Goal: Task Accomplishment & Management: Complete application form

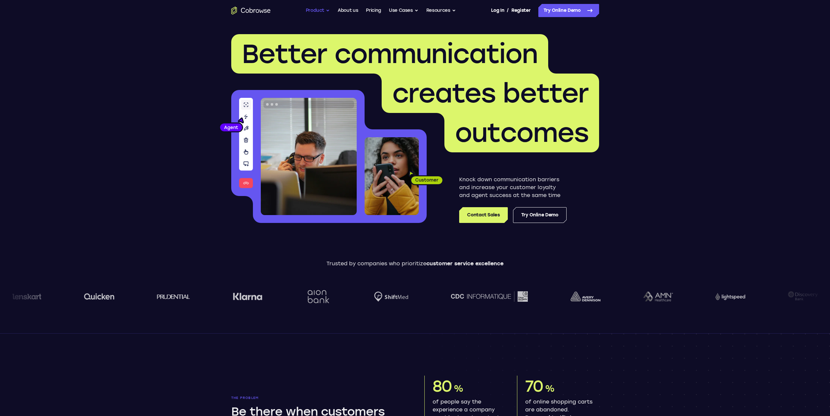
click at [324, 6] on button "Product" at bounding box center [318, 10] width 24 height 13
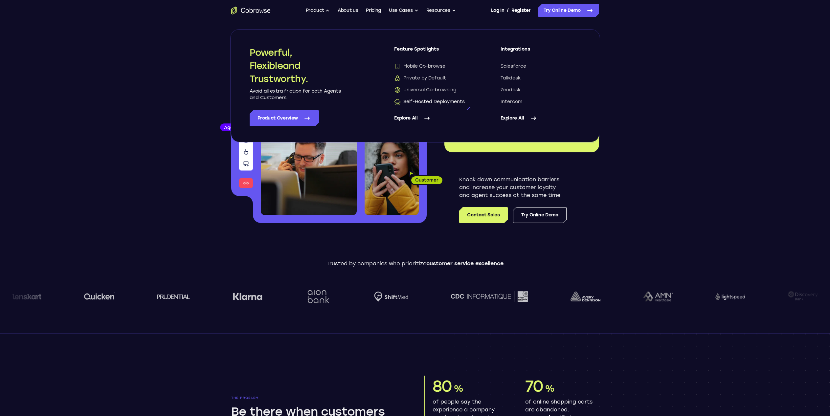
click at [434, 103] on span "Self-Hosted Deployments" at bounding box center [429, 102] width 71 height 7
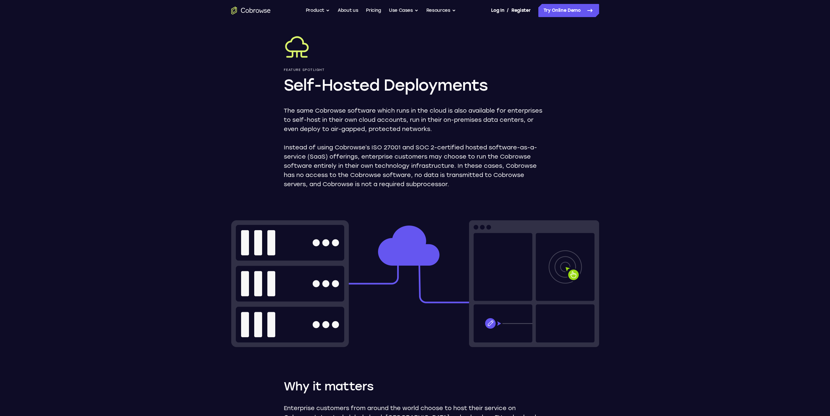
scroll to position [230, 0]
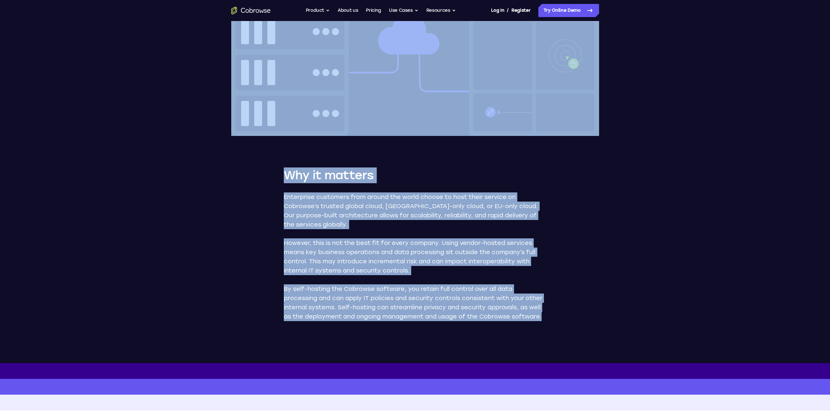
drag, startPoint x: 374, startPoint y: 230, endPoint x: 593, endPoint y: 318, distance: 235.7
click at [593, 318] on div "Feature Spotlight Self-Hosted Deployments The same Cobrowse software which runs…" at bounding box center [415, 77] width 421 height 572
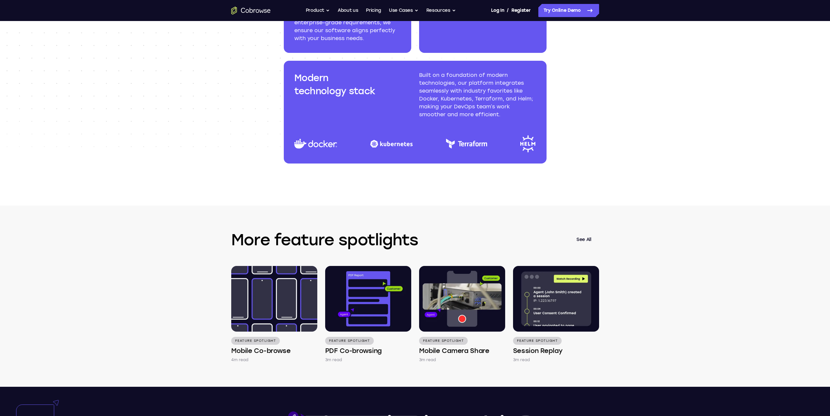
scroll to position [920, 0]
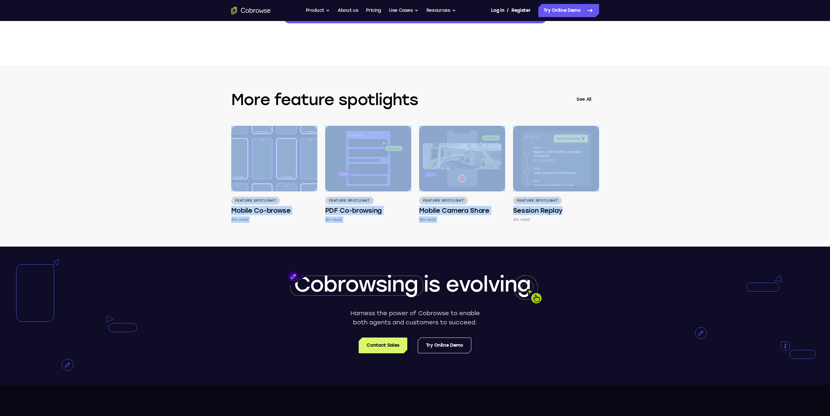
drag, startPoint x: 136, startPoint y: 122, endPoint x: 645, endPoint y: 228, distance: 520.4
click at [645, 228] on div "More feature spotlights See All Feature Spotlight Mobile Co-browse 4m read Feat…" at bounding box center [415, 155] width 830 height 181
click at [646, 228] on div "More feature spotlights See All Feature Spotlight Mobile Co-browse 4m read Feat…" at bounding box center [415, 155] width 830 height 181
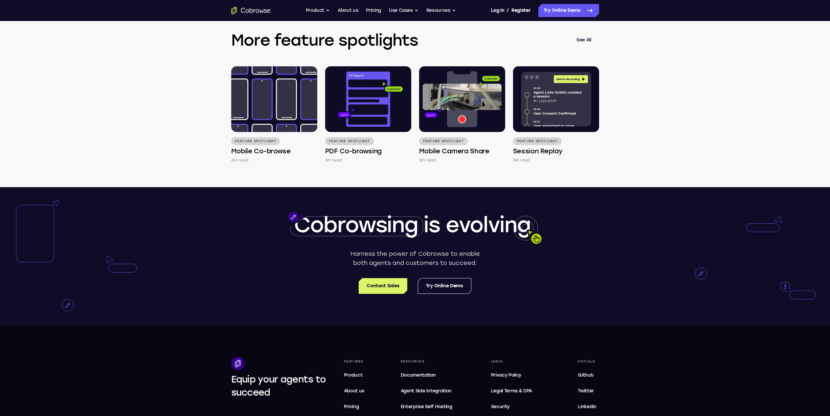
scroll to position [1084, 0]
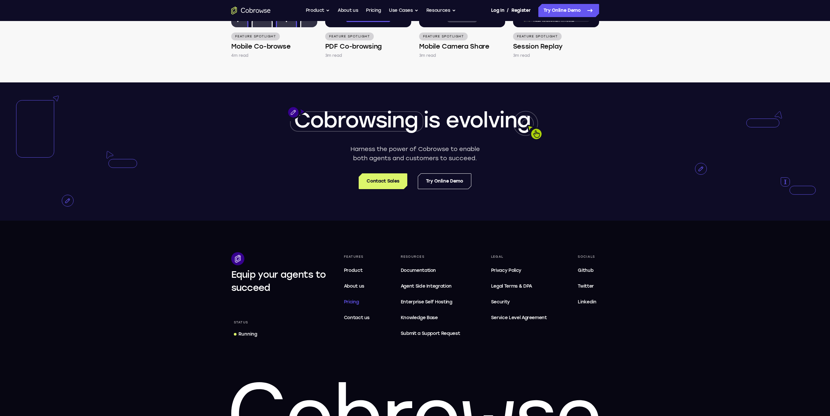
click at [360, 301] on link "Pricing" at bounding box center [356, 302] width 31 height 13
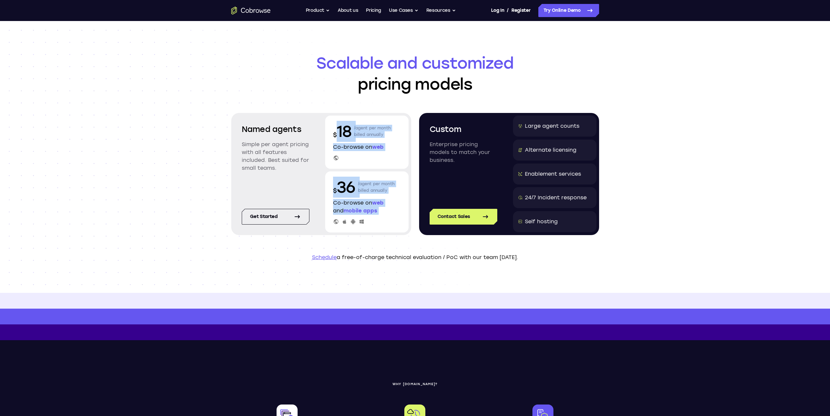
drag, startPoint x: 337, startPoint y: 122, endPoint x: 400, endPoint y: 226, distance: 121.7
click at [400, 226] on div "$ 18 /agent per month billed annually Co-browse on web $ 36 /agent per month bi…" at bounding box center [366, 174] width 83 height 117
click at [400, 226] on div "$ 36 /agent per month billed annually Co-browse on web and mobile apps" at bounding box center [366, 202] width 83 height 61
drag, startPoint x: 400, startPoint y: 226, endPoint x: 327, endPoint y: 121, distance: 128.0
click at [327, 121] on div "$ 18 /agent per month billed annually Co-browse on web $ 36 /agent per month bi…" at bounding box center [366, 174] width 83 height 117
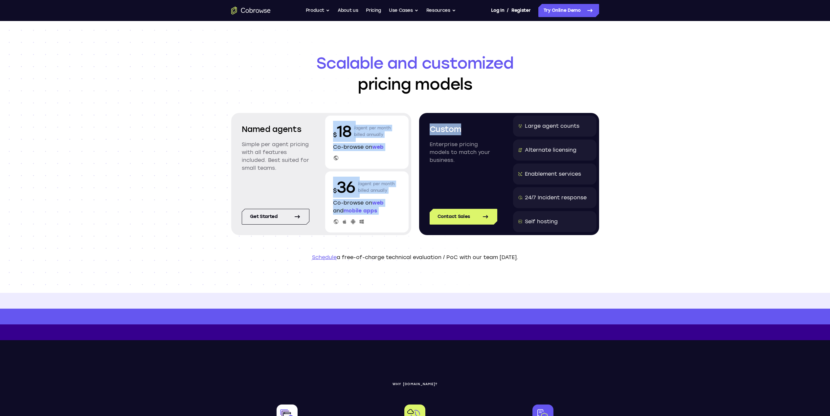
click at [327, 121] on div "$ 18 /agent per month billed annually Co-browse on web" at bounding box center [366, 142] width 83 height 53
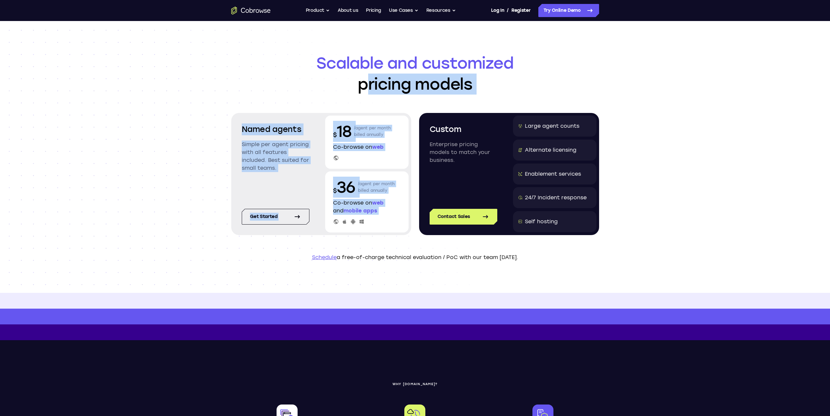
drag, startPoint x: 318, startPoint y: 97, endPoint x: 383, endPoint y: 242, distance: 159.0
click at [383, 242] on header "Scalable and customized pricing models Named agents Simple per agent pricing wi…" at bounding box center [415, 157] width 421 height 272
drag, startPoint x: 233, startPoint y: 125, endPoint x: 380, endPoint y: 228, distance: 179.2
click at [380, 228] on header "Scalable and customized pricing models Named agents Simple per agent pricing wi…" at bounding box center [415, 157] width 421 height 272
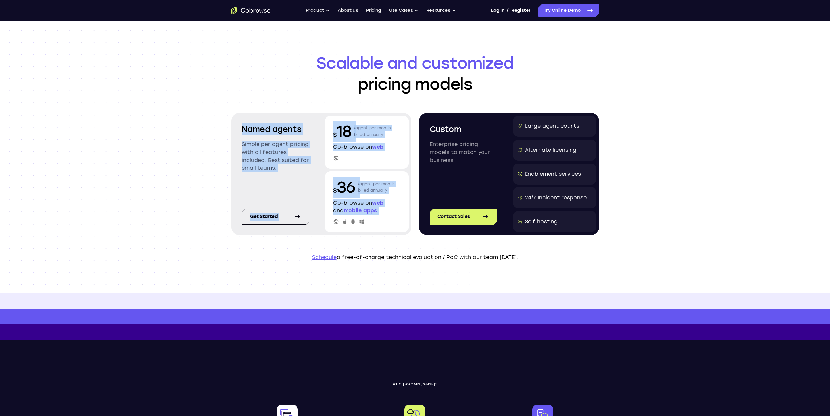
click at [380, 228] on div "$ 36 /agent per month billed annually Co-browse on web and mobile apps" at bounding box center [366, 202] width 83 height 61
drag, startPoint x: 379, startPoint y: 219, endPoint x: 329, endPoint y: 117, distance: 114.1
click at [329, 117] on div "$ 18 /agent per month billed annually Co-browse on web $ 36 /agent per month bi…" at bounding box center [366, 174] width 83 height 117
click at [329, 117] on div "$ 18 /agent per month billed annually Co-browse on web" at bounding box center [366, 142] width 83 height 53
drag, startPoint x: 329, startPoint y: 117, endPoint x: 380, endPoint y: 227, distance: 121.7
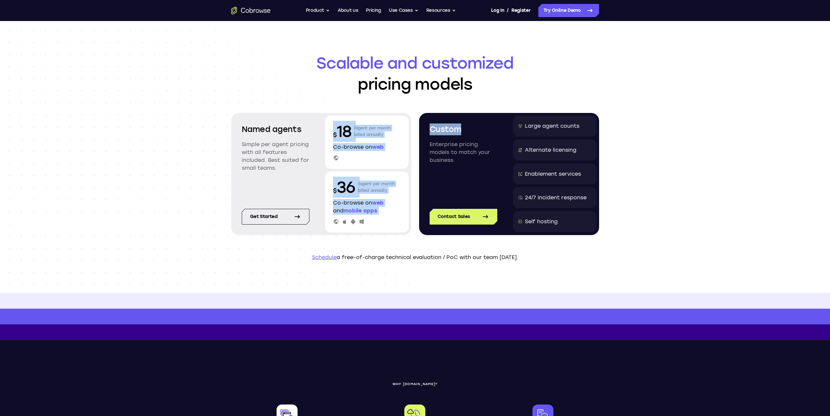
click at [380, 227] on div "$ 18 /agent per month billed annually Co-browse on web $ 36 /agent per month bi…" at bounding box center [366, 174] width 83 height 117
click at [380, 227] on div "$ 36 /agent per month billed annually Co-browse on web and mobile apps" at bounding box center [366, 202] width 83 height 61
drag, startPoint x: 380, startPoint y: 227, endPoint x: 331, endPoint y: 117, distance: 120.8
click at [331, 117] on div "$ 18 /agent per month billed annually Co-browse on web $ 36 /agent per month bi…" at bounding box center [366, 174] width 83 height 117
click at [331, 117] on div "$ 18 /agent per month billed annually Co-browse on web" at bounding box center [366, 142] width 83 height 53
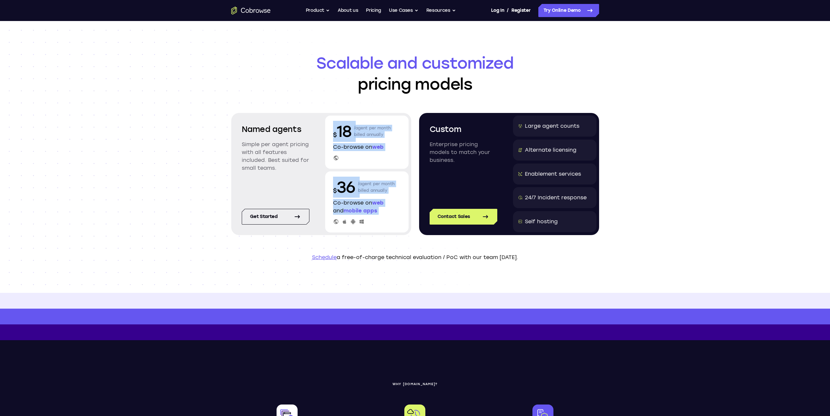
drag, startPoint x: 338, startPoint y: 142, endPoint x: 375, endPoint y: 230, distance: 95.9
click at [375, 230] on div "$ 18 /agent per month billed annually Co-browse on web $ 36 /agent per month bi…" at bounding box center [366, 174] width 83 height 117
click at [375, 230] on div "$ 36 /agent per month billed annually Co-browse on web and mobile apps" at bounding box center [366, 202] width 83 height 61
drag, startPoint x: 391, startPoint y: 194, endPoint x: 319, endPoint y: 118, distance: 104.6
click at [319, 118] on div "Named agents Simple per agent pricing with all features included. Best suited f…" at bounding box center [321, 174] width 180 height 122
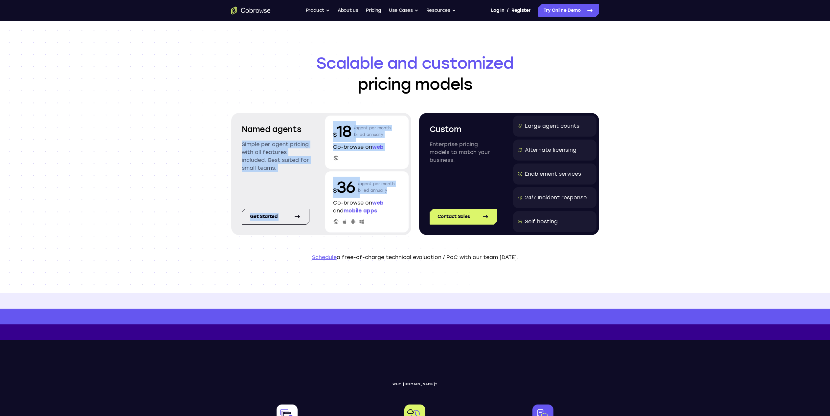
click at [319, 118] on div "Named agents Simple per agent pricing with all features included. Best suited f…" at bounding box center [321, 174] width 180 height 122
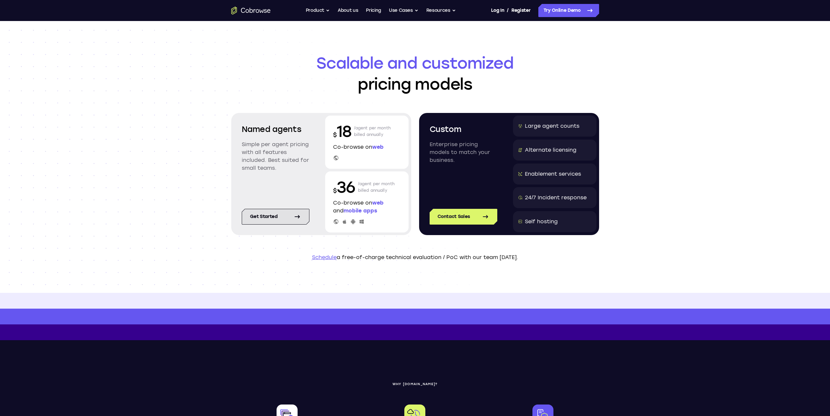
click at [278, 223] on link "Get started" at bounding box center [276, 217] width 68 height 16
click at [400, 10] on button "Use Cases" at bounding box center [404, 10] width 30 height 13
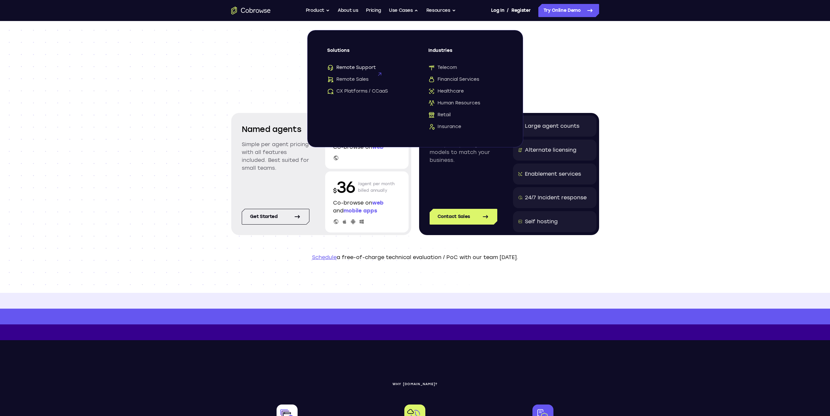
click at [365, 65] on span "Remote Support" at bounding box center [351, 67] width 49 height 7
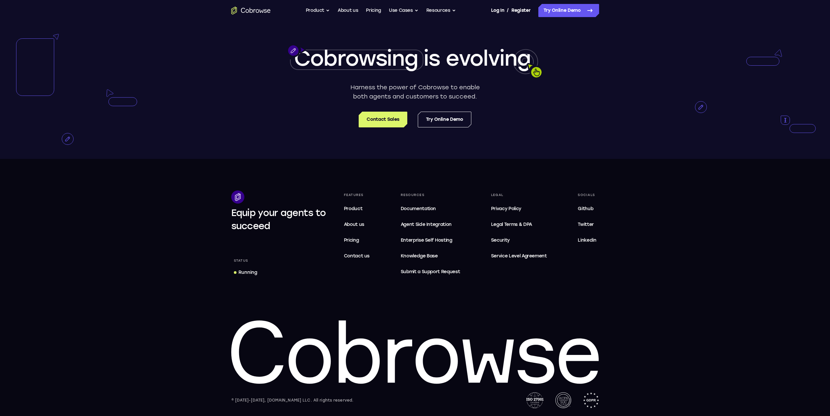
scroll to position [2101, 0]
click at [364, 256] on span "Contact us" at bounding box center [357, 256] width 26 height 6
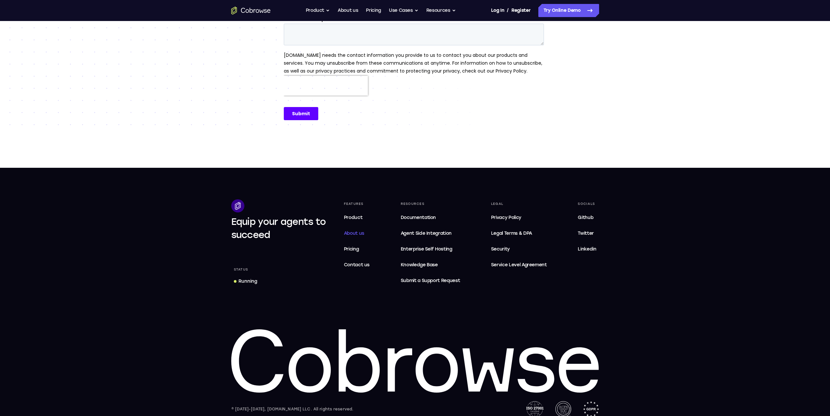
scroll to position [194, 0]
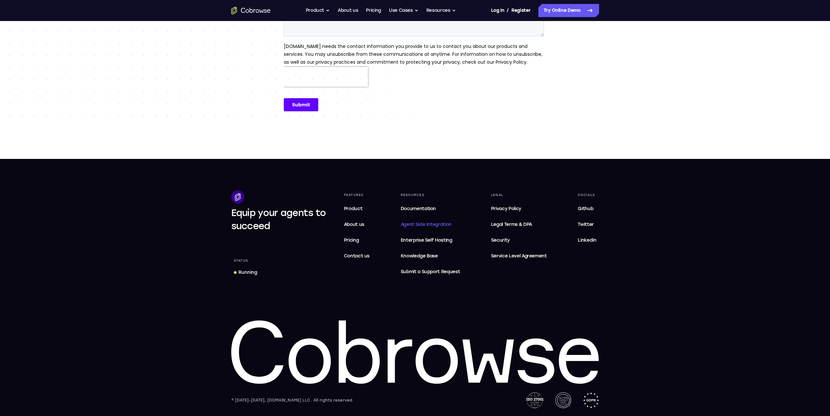
click at [410, 220] on link "Agent Integration Agent Side Integration" at bounding box center [430, 224] width 65 height 13
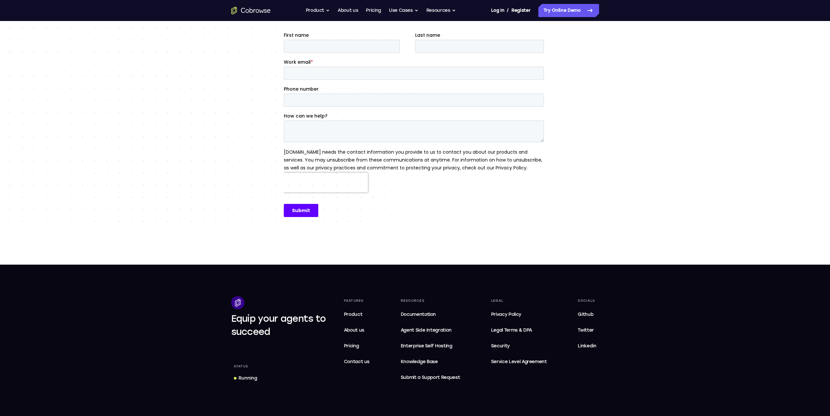
scroll to position [0, 0]
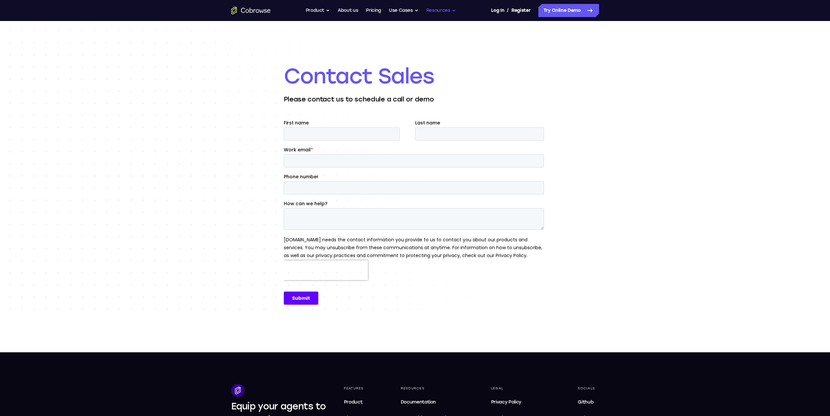
click at [437, 5] on button "Resources" at bounding box center [442, 10] width 30 height 13
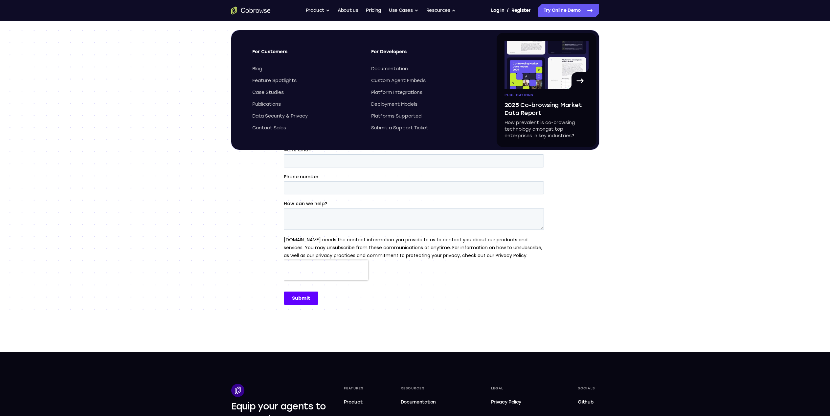
click at [579, 1] on nav "Go back Powerful, Flexible and Trustworthy. Avoid all extra friction for both A…" at bounding box center [415, 10] width 830 height 21
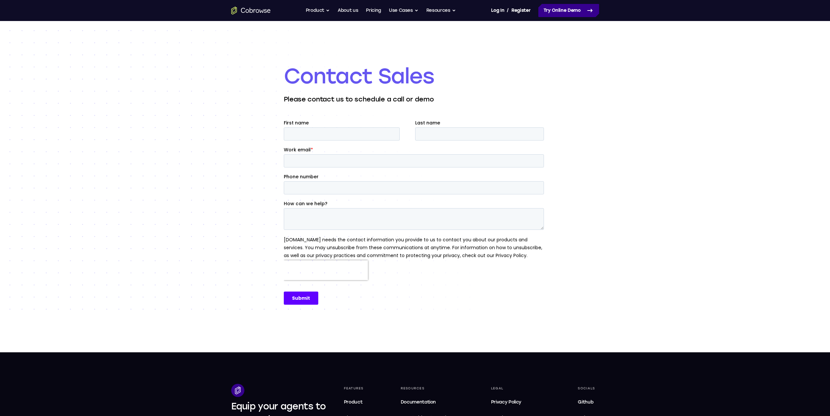
click at [579, 6] on link "Try Online Demo" at bounding box center [569, 10] width 61 height 13
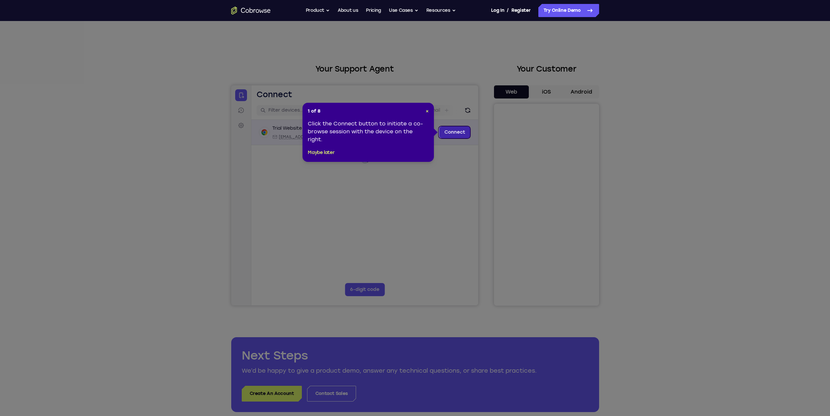
click at [455, 132] on link "Connect" at bounding box center [454, 133] width 31 height 12
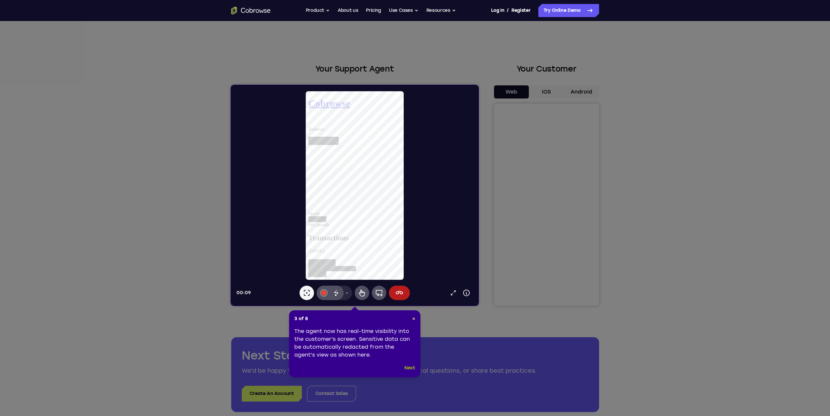
click at [408, 369] on button "Next" at bounding box center [410, 368] width 11 height 8
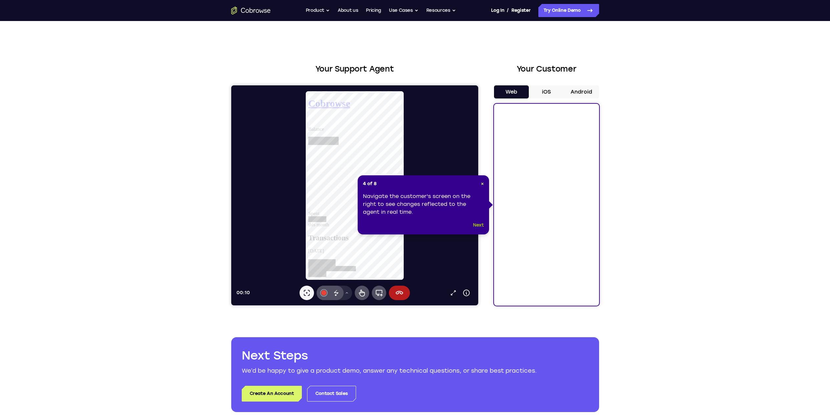
click at [477, 222] on button "Next" at bounding box center [478, 225] width 11 height 8
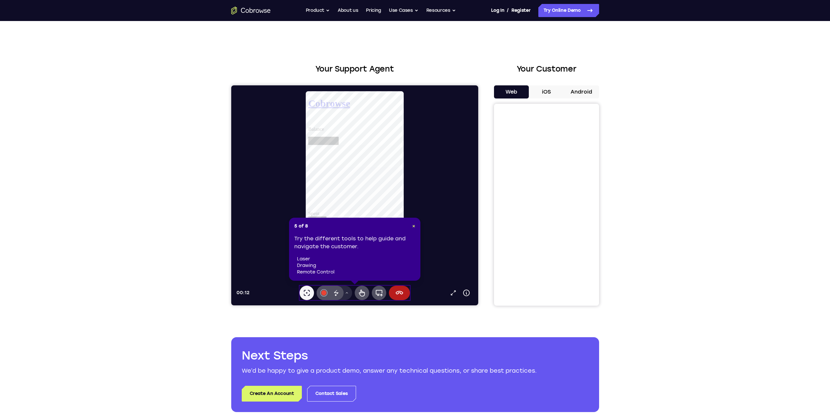
click at [412, 225] on header "5 of 8 ×" at bounding box center [354, 226] width 121 height 7
click at [412, 227] on span "×" at bounding box center [413, 226] width 3 height 6
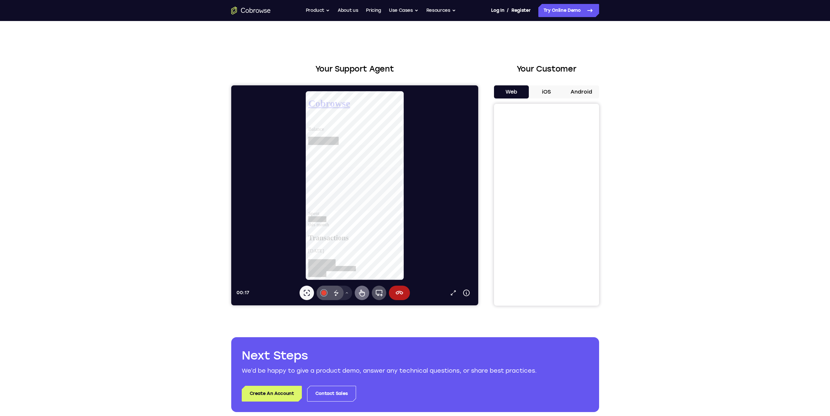
click at [359, 296] on icon at bounding box center [362, 293] width 8 height 8
click at [308, 122] on icon at bounding box center [308, 122] width 0 height 0
click at [369, 123] on div "View account summary Logout" at bounding box center [358, 145] width 100 height 44
click at [362, 160] on div "View account summary Logout" at bounding box center [358, 145] width 100 height 44
click at [362, 160] on div "View account summary" at bounding box center [358, 149] width 100 height 21
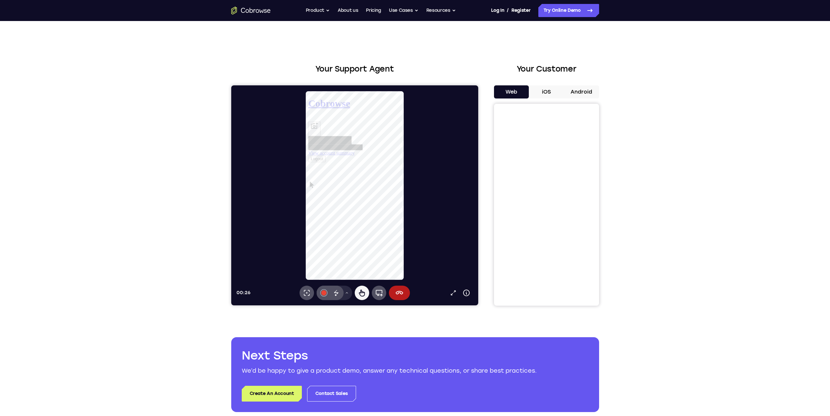
click at [327, 167] on button "Logout" at bounding box center [317, 163] width 19 height 7
click at [351, 129] on div at bounding box center [357, 122] width 99 height 13
click at [335, 291] on icon at bounding box center [336, 293] width 8 height 8
click at [362, 293] on icon at bounding box center [362, 293] width 6 height 7
drag, startPoint x: 351, startPoint y: 217, endPoint x: 362, endPoint y: 209, distance: 13.3
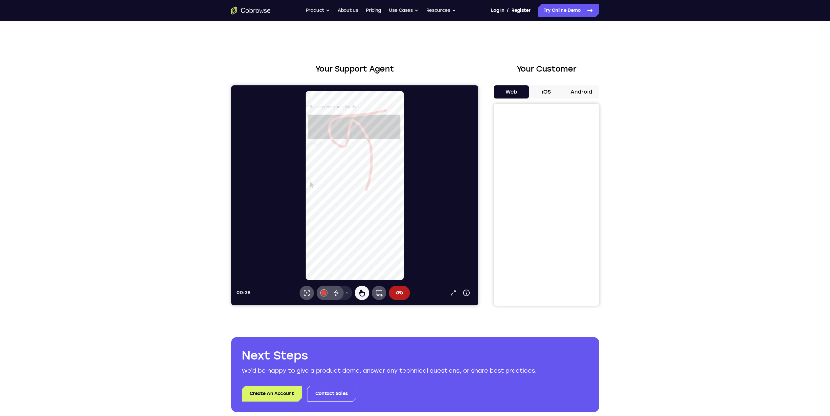
click at [362, 142] on div "Please enter your details" at bounding box center [358, 123] width 100 height 37
click at [349, 100] on div "£" at bounding box center [358, 97] width 100 height 6
click at [318, 146] on form "£ Please enter your details Login" at bounding box center [358, 122] width 100 height 56
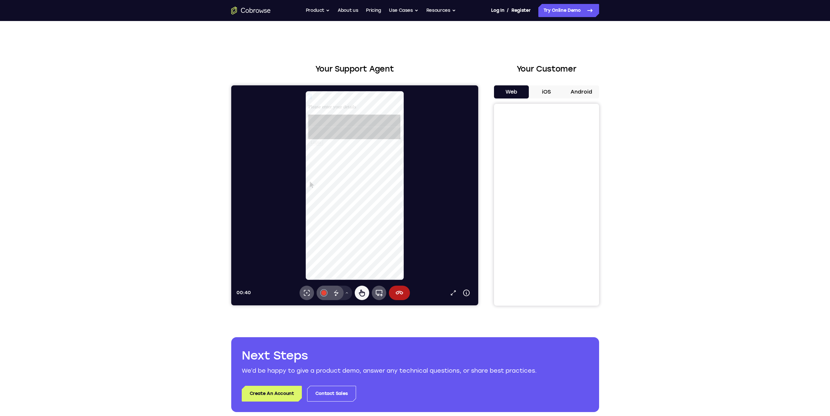
click at [318, 146] on form "£ Please enter your details Login" at bounding box center [358, 122] width 100 height 56
drag, startPoint x: 341, startPoint y: 124, endPoint x: 393, endPoint y: 97, distance: 58.8
click at [391, 101] on form "£ Please enter your details Login" at bounding box center [358, 122] width 100 height 56
click at [375, 105] on form "£ Please enter your details Login" at bounding box center [358, 122] width 100 height 56
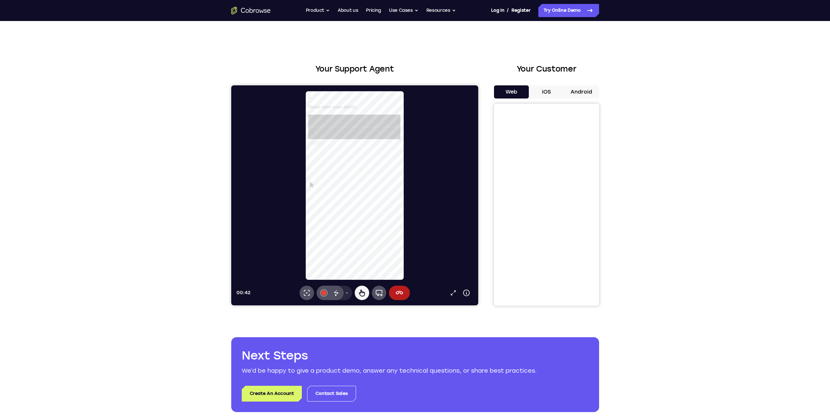
drag, startPoint x: 375, startPoint y: 105, endPoint x: 376, endPoint y: 158, distance: 52.9
click at [375, 107] on form "£ Please enter your details Login" at bounding box center [358, 122] width 100 height 56
drag, startPoint x: 376, startPoint y: 159, endPoint x: 377, endPoint y: 173, distance: 13.8
click at [376, 100] on div "£" at bounding box center [358, 97] width 100 height 6
click at [376, 142] on div at bounding box center [357, 135] width 99 height 13
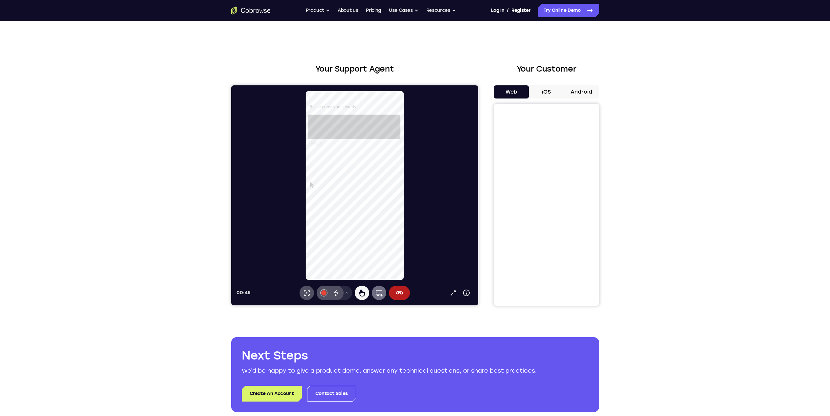
click at [382, 294] on icon at bounding box center [379, 293] width 8 height 8
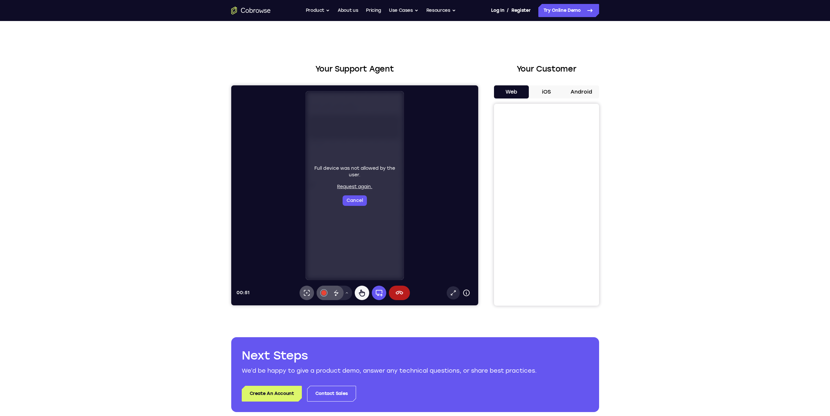
click at [458, 291] on link "Open in a new tab" at bounding box center [453, 293] width 13 height 13
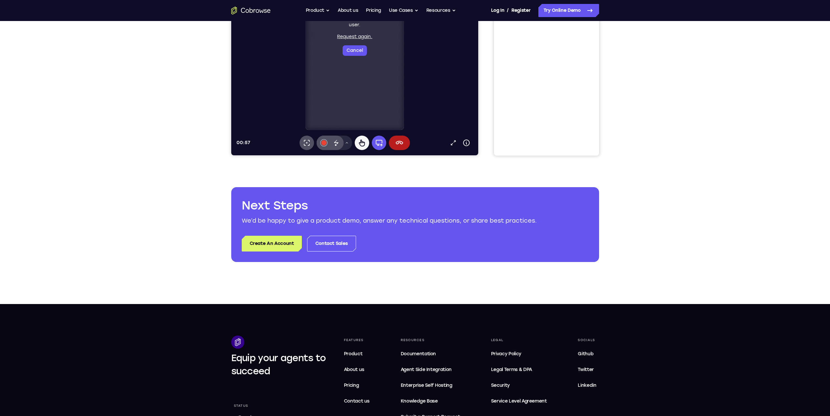
scroll to position [164, 0]
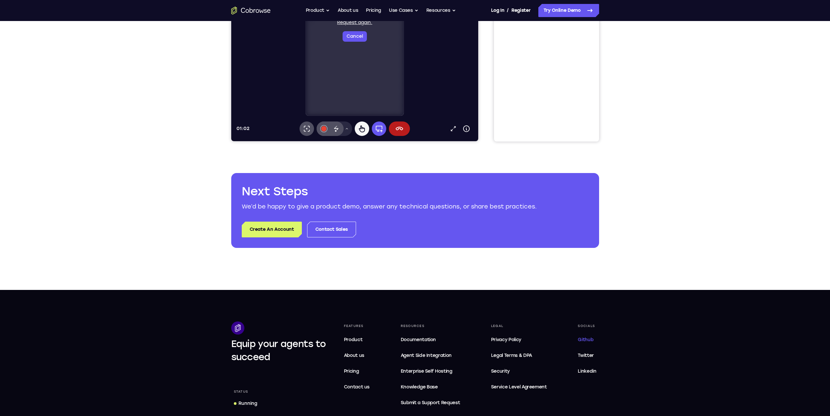
click at [589, 338] on span "Github" at bounding box center [585, 340] width 15 height 6
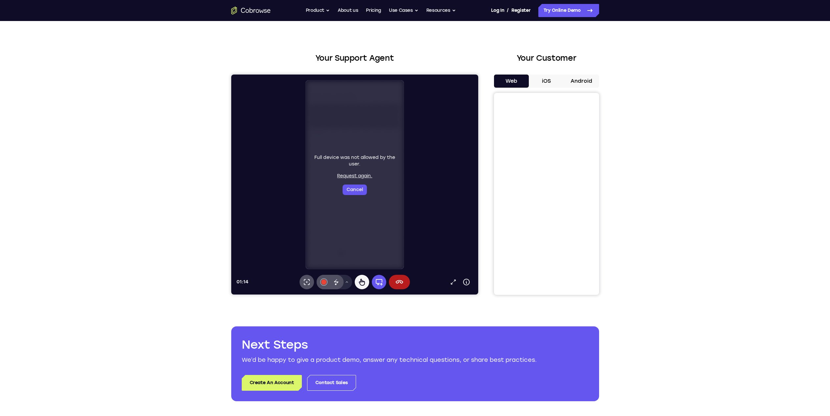
scroll to position [0, 0]
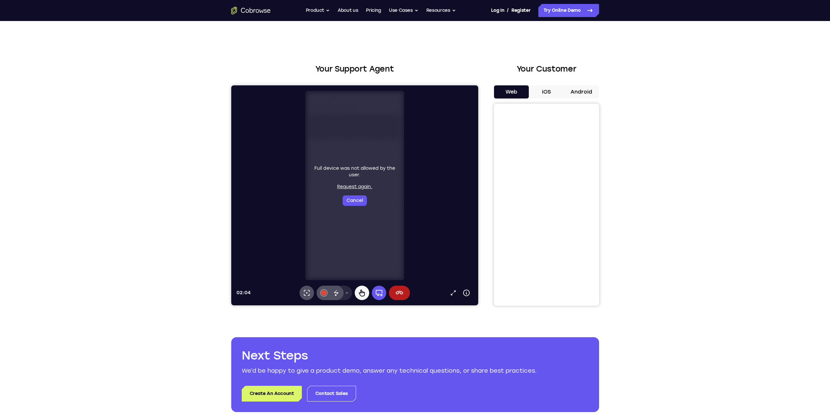
click at [246, 6] on div "Go back Powerful, Flexible and Trustworthy. Avoid all extra friction for both A…" at bounding box center [415, 10] width 421 height 13
click at [249, 11] on icon "Go to the home page" at bounding box center [246, 11] width 3 height 4
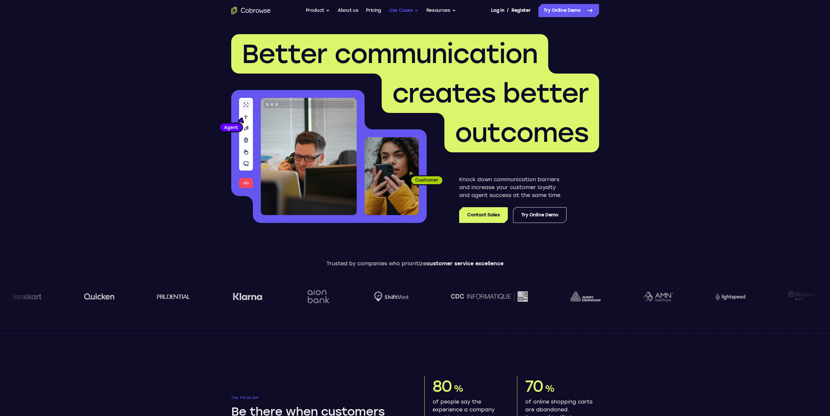
click at [397, 8] on button "Use Cases" at bounding box center [404, 10] width 30 height 13
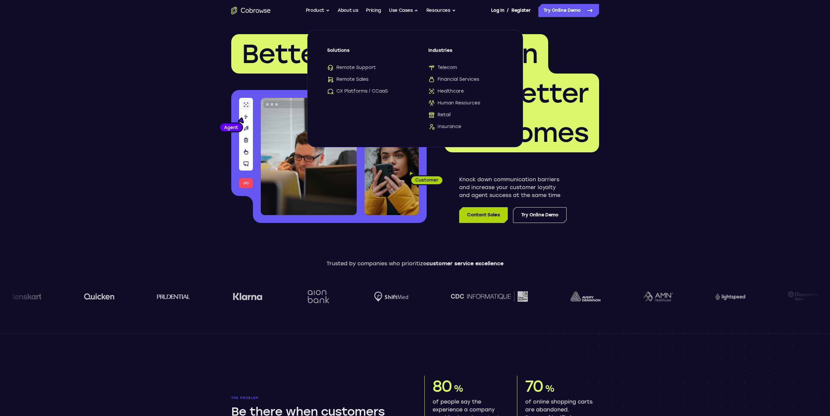
click at [484, 215] on link "Contact Sales" at bounding box center [483, 215] width 48 height 16
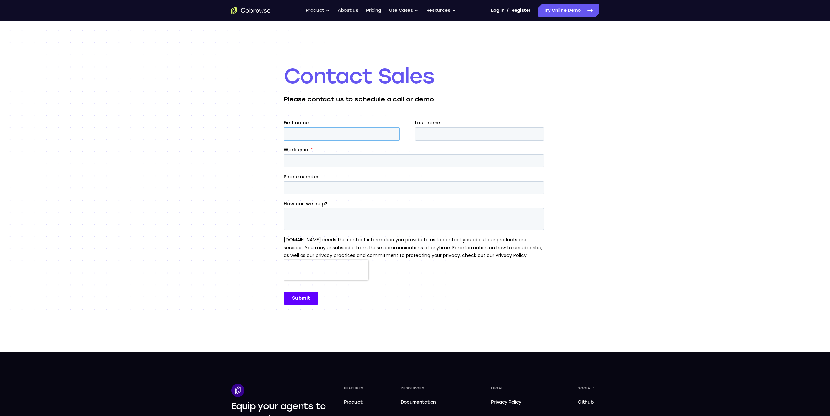
click at [358, 139] on input "First name" at bounding box center [342, 134] width 116 height 13
type input "[PERSON_NAME]"
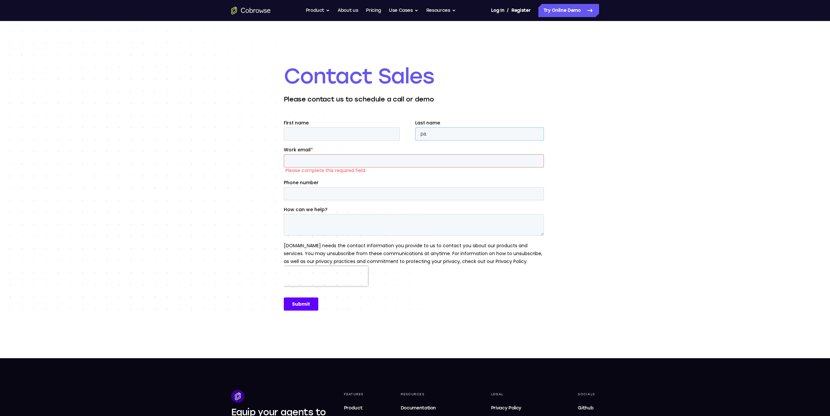
type input "p"
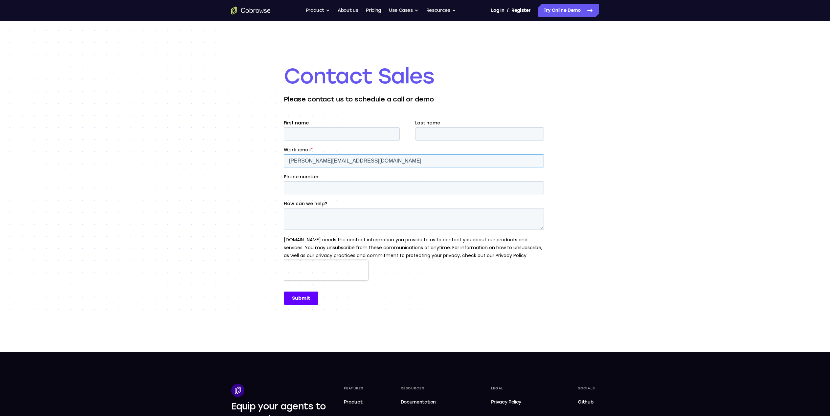
type input "paul@thecodezone.co.uk"
type textarea "Hi there - we currently use a different provider for our cobrowsing...but cost …"
click at [308, 298] on input "Submit" at bounding box center [301, 298] width 35 height 13
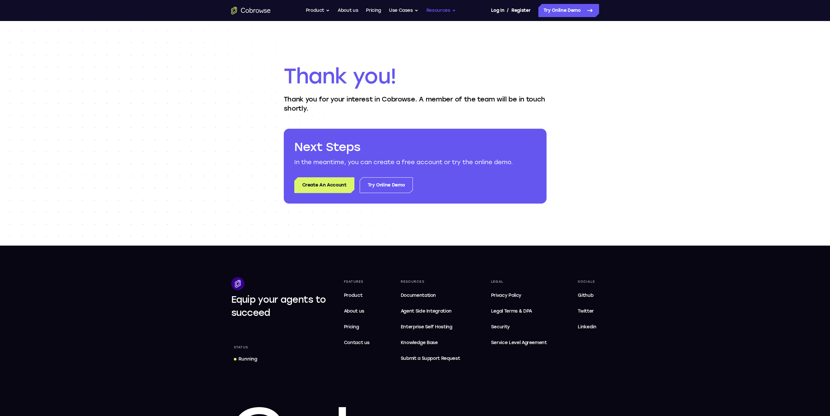
click at [437, 11] on button "Resources" at bounding box center [442, 10] width 30 height 13
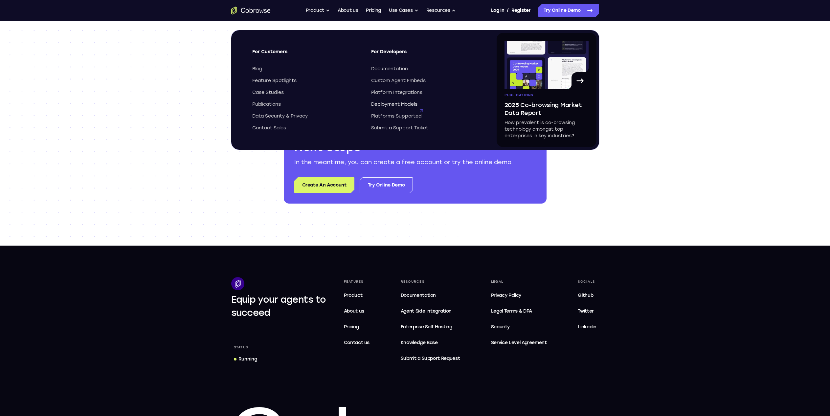
click at [407, 105] on span "Deployment Models" at bounding box center [394, 104] width 46 height 7
click at [370, 9] on link "Pricing" at bounding box center [373, 10] width 15 height 13
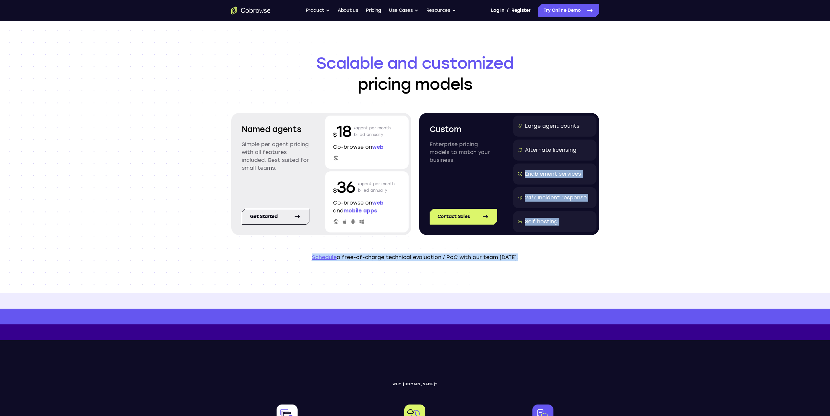
drag, startPoint x: 633, startPoint y: 142, endPoint x: 605, endPoint y: 249, distance: 109.9
click at [605, 249] on div "Scalable and customized pricing models Named agents Simple per agent pricing wi…" at bounding box center [415, 157] width 830 height 272
click at [605, 249] on header "Scalable and customized pricing models Named agents Simple per agent pricing wi…" at bounding box center [415, 157] width 421 height 272
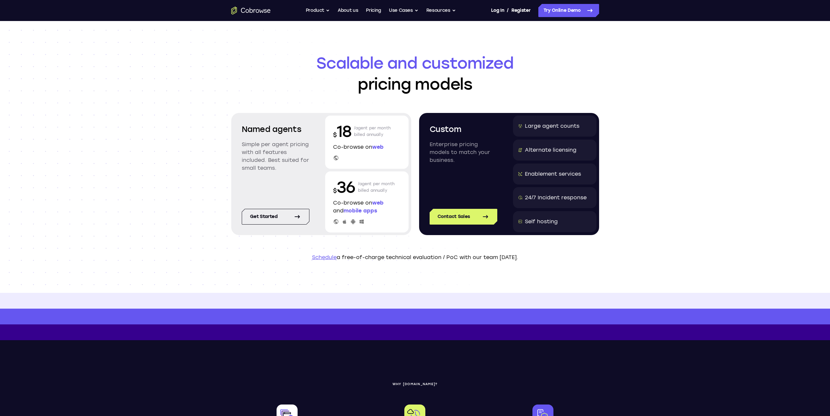
drag, startPoint x: 574, startPoint y: 147, endPoint x: 554, endPoint y: 94, distance: 56.2
click at [554, 94] on header "Scalable and customized pricing models Named agents Simple per agent pricing wi…" at bounding box center [415, 157] width 421 height 272
click at [554, 94] on h1 "Scalable and customized pricing models" at bounding box center [415, 74] width 368 height 42
drag, startPoint x: 554, startPoint y: 87, endPoint x: 645, endPoint y: 231, distance: 169.8
click at [645, 231] on div "Scalable and customized pricing models Named agents Simple per agent pricing wi…" at bounding box center [415, 157] width 830 height 272
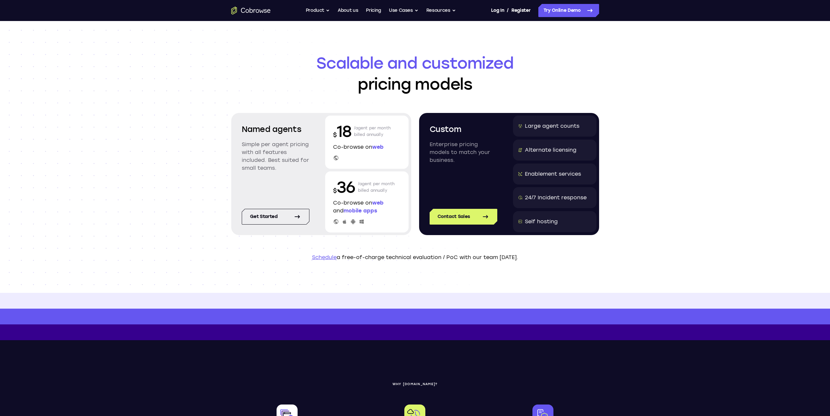
click at [645, 231] on div "Scalable and customized pricing models Named agents Simple per agent pricing wi…" at bounding box center [415, 157] width 830 height 272
drag, startPoint x: 645, startPoint y: 231, endPoint x: 583, endPoint y: 89, distance: 154.9
click at [583, 89] on div "Scalable and customized pricing models Named agents Simple per agent pricing wi…" at bounding box center [415, 157] width 830 height 272
click at [583, 89] on h1 "Scalable and customized pricing models" at bounding box center [415, 74] width 368 height 42
drag, startPoint x: 614, startPoint y: 188, endPoint x: 614, endPoint y: 259, distance: 71.3
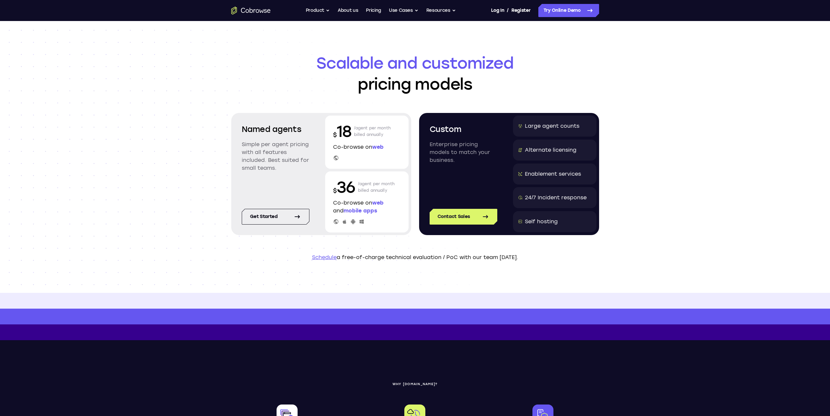
click at [614, 259] on header "Scalable and customized pricing models Named agents Simple per agent pricing wi…" at bounding box center [415, 157] width 421 height 272
drag, startPoint x: 477, startPoint y: 265, endPoint x: 225, endPoint y: 273, distance: 251.5
click at [225, 273] on header "Scalable and customized pricing models Named agents Simple per agent pricing wi…" at bounding box center [415, 157] width 421 height 272
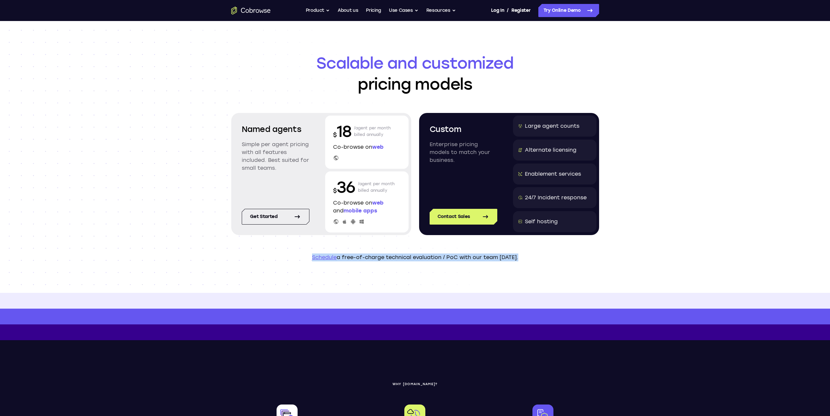
drag, startPoint x: 225, startPoint y: 273, endPoint x: 537, endPoint y: 276, distance: 311.5
click at [537, 276] on header "Scalable and customized pricing models Named agents Simple per agent pricing wi…" at bounding box center [415, 157] width 421 height 272
drag, startPoint x: 445, startPoint y: 280, endPoint x: 218, endPoint y: 280, distance: 227.7
click at [218, 280] on header "Scalable and customized pricing models Named agents Simple per agent pricing wi…" at bounding box center [415, 157] width 421 height 272
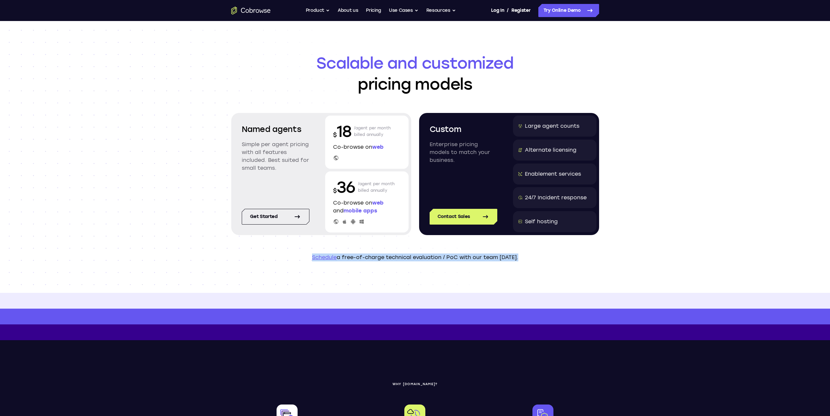
click at [218, 280] on header "Scalable and customized pricing models Named agents Simple per agent pricing wi…" at bounding box center [415, 157] width 421 height 272
drag, startPoint x: 362, startPoint y: 258, endPoint x: 498, endPoint y: 254, distance: 135.8
click at [497, 254] on p "Schedule a free-of-charge technical evaluation / PoC with our team today." at bounding box center [415, 258] width 368 height 8
drag, startPoint x: 498, startPoint y: 254, endPoint x: 507, endPoint y: 255, distance: 9.9
click at [498, 254] on p "Schedule a free-of-charge technical evaluation / PoC with our team today." at bounding box center [415, 258] width 368 height 8
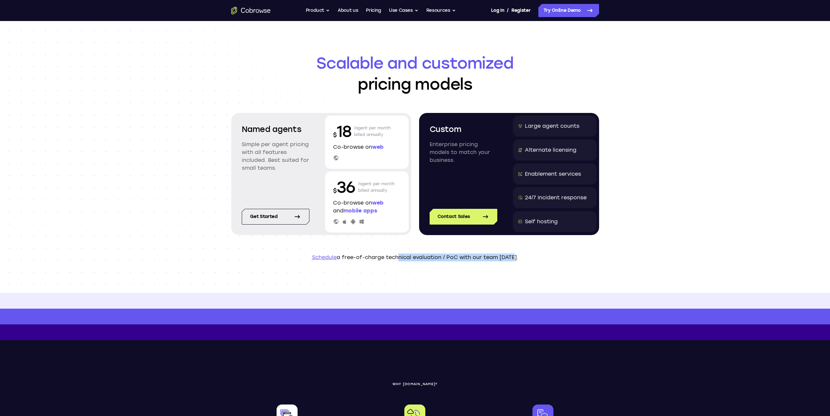
drag, startPoint x: 515, startPoint y: 255, endPoint x: 397, endPoint y: 258, distance: 118.0
click at [397, 258] on p "Schedule a free-of-charge technical evaluation / PoC with our team today." at bounding box center [415, 258] width 368 height 8
click at [543, 227] on div "Self hosting" at bounding box center [554, 221] width 83 height 21
click at [544, 222] on div "Self hosting" at bounding box center [541, 222] width 33 height 8
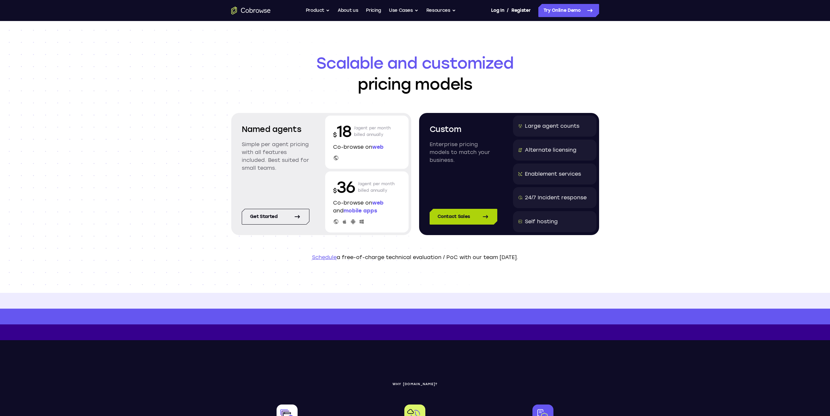
click at [450, 210] on link "Contact Sales" at bounding box center [464, 217] width 68 height 16
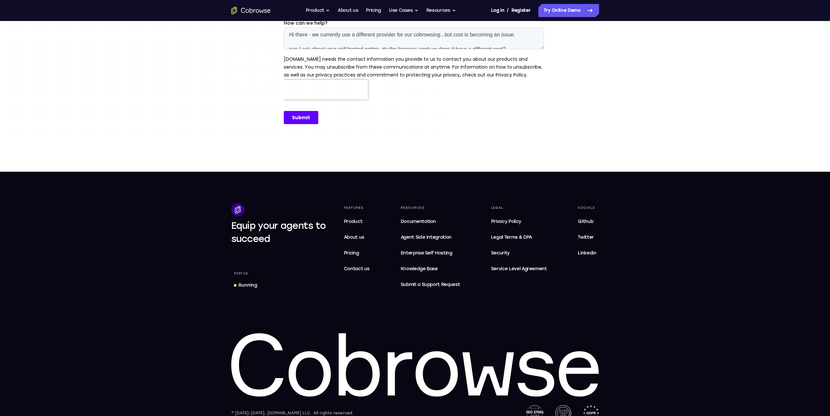
scroll to position [194, 0]
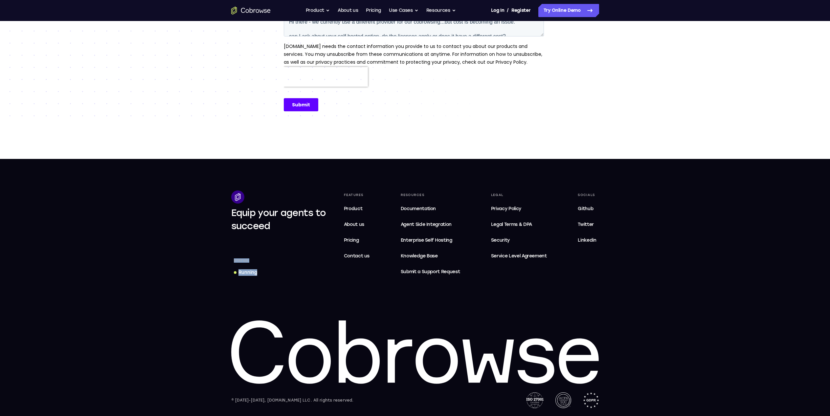
drag, startPoint x: 213, startPoint y: 257, endPoint x: 274, endPoint y: 272, distance: 63.4
click at [274, 272] on div "Equip your agents to succeed Status Running Features Product About us Pricing C…" at bounding box center [415, 300] width 421 height 218
click at [274, 272] on div "Status Running" at bounding box center [279, 267] width 96 height 22
click at [276, 273] on div "Status Running" at bounding box center [279, 267] width 96 height 22
click at [410, 244] on span "Enterprise Self Hosting" at bounding box center [430, 241] width 59 height 8
